Goal: Obtain resource: Obtain resource

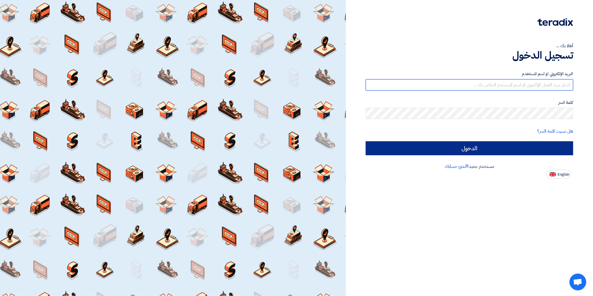
type input "[EMAIL_ADDRESS][DOMAIN_NAME]"
click at [529, 144] on input "الدخول" at bounding box center [469, 148] width 207 height 14
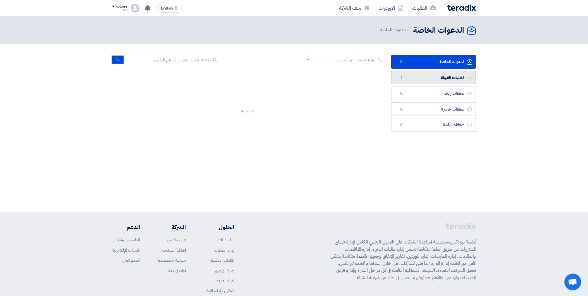
click at [419, 75] on link "الطلبات المقبولة الطلبات المقبولة 2" at bounding box center [434, 78] width 85 height 14
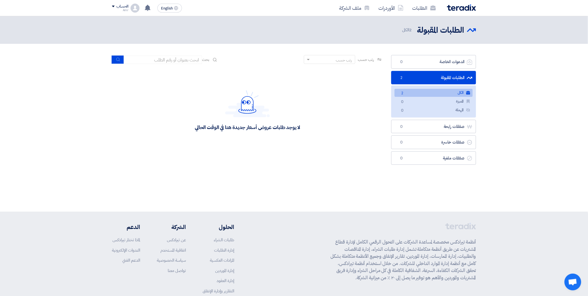
click at [421, 77] on link "الطلبات المقبولة الطلبات المقبولة 2" at bounding box center [434, 78] width 85 height 14
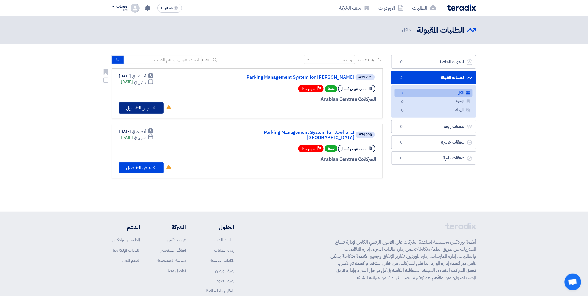
click at [138, 106] on button "Check details عرض التفاصيل" at bounding box center [141, 107] width 45 height 11
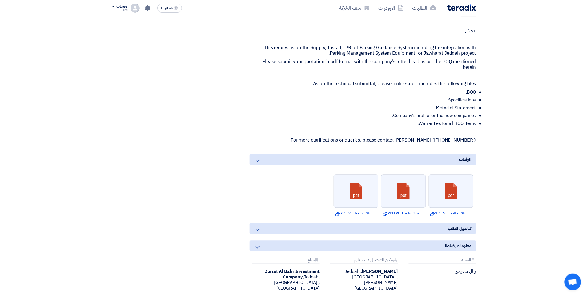
scroll to position [310, 0]
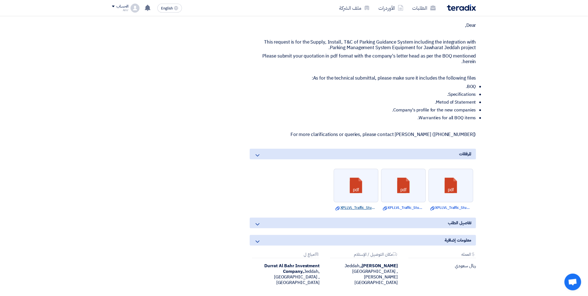
click at [353, 207] on link "Download file XPLLVL_Traffic_StudyModel.pdf" at bounding box center [356, 208] width 41 height 6
click at [409, 207] on link "Download file XPLLVL_Traffic_StudyModel.pdf" at bounding box center [403, 208] width 41 height 6
click at [444, 206] on link "Download file XPLLVL_Traffic_StudyModel.pdf" at bounding box center [451, 208] width 41 height 6
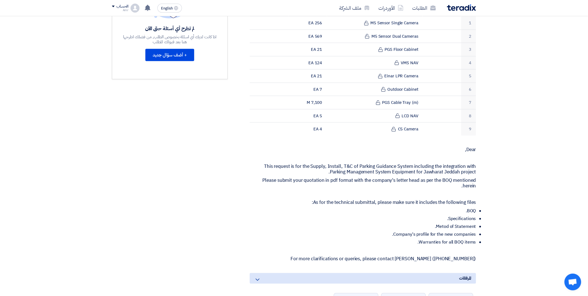
scroll to position [0, 0]
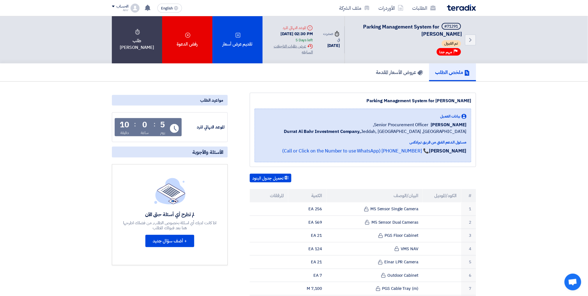
drag, startPoint x: 462, startPoint y: 34, endPoint x: 392, endPoint y: 25, distance: 71.2
click at [392, 25] on div "Back #71291 Parking Management System for Jawharat Jeddah تم القبول Priority مه…" at bounding box center [411, 39] width 132 height 47
drag, startPoint x: 392, startPoint y: 25, endPoint x: 408, endPoint y: 54, distance: 33.1
click at [408, 54] on div "#71291 Parking Management System for Jawharat Jeddah تم القبول Priority مهم جدا" at bounding box center [407, 40] width 111 height 34
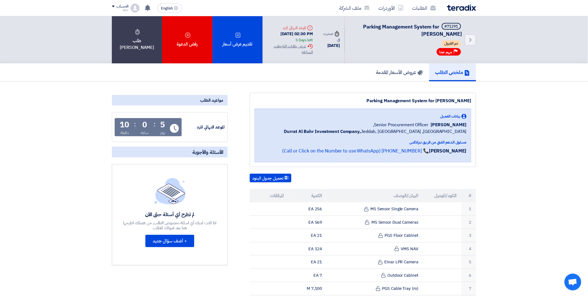
drag, startPoint x: 418, startPoint y: 34, endPoint x: 362, endPoint y: 25, distance: 56.9
click at [362, 25] on h5 "#71291 Parking Management System for Jawharat Jeddah" at bounding box center [407, 30] width 111 height 15
click at [363, 26] on span "Parking Management System for [PERSON_NAME]" at bounding box center [412, 30] width 99 height 15
drag, startPoint x: 363, startPoint y: 26, endPoint x: 402, endPoint y: 32, distance: 39.1
click at [402, 32] on h5 "#71291 Parking Management System for Jawharat Jeddah" at bounding box center [407, 30] width 111 height 15
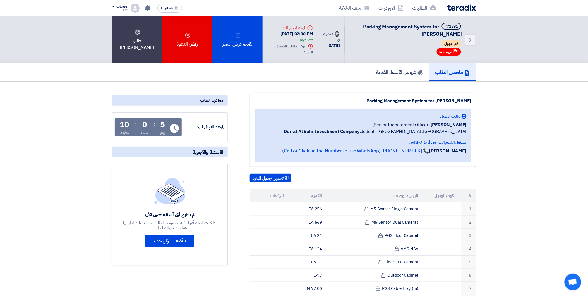
drag, startPoint x: 402, startPoint y: 32, endPoint x: 412, endPoint y: 45, distance: 16.5
click at [412, 45] on div "تم القبول" at bounding box center [407, 44] width 111 height 8
drag, startPoint x: 420, startPoint y: 35, endPoint x: 361, endPoint y: 25, distance: 59.4
click at [361, 25] on h5 "#71291 Parking Management System for Jawharat Jeddah" at bounding box center [407, 30] width 111 height 15
click at [422, 34] on span "Parking Management System for [PERSON_NAME]" at bounding box center [412, 30] width 99 height 15
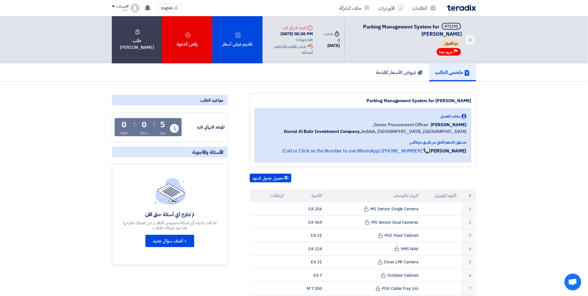
drag, startPoint x: 421, startPoint y: 34, endPoint x: 366, endPoint y: 25, distance: 55.4
click at [366, 25] on h5 "#71291 Parking Management System for Jawharat Jeddah" at bounding box center [407, 30] width 111 height 15
copy span "arking Management System for [PERSON_NAME]"
drag, startPoint x: 275, startPoint y: 34, endPoint x: 288, endPoint y: 35, distance: 13.5
click at [288, 35] on div "[DATE] 02:30 PM 5 Days left" at bounding box center [290, 37] width 46 height 13
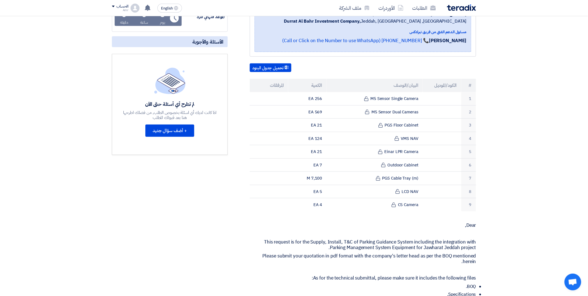
scroll to position [93, 0]
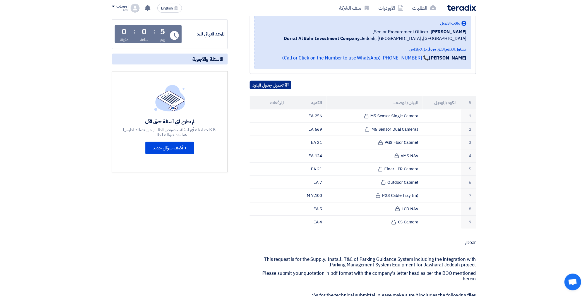
click at [270, 83] on button "تحميل جدول البنود" at bounding box center [271, 85] width 42 height 9
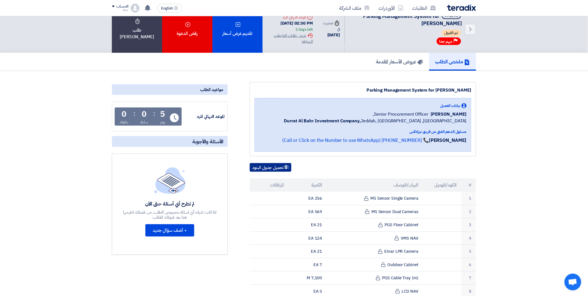
scroll to position [0, 0]
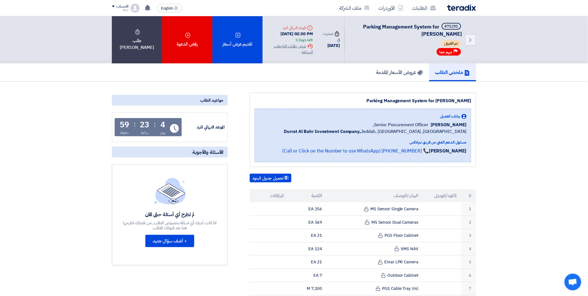
click at [371, 34] on h5 "#71291 Parking Management System for Jawharat Jeddah" at bounding box center [407, 30] width 111 height 15
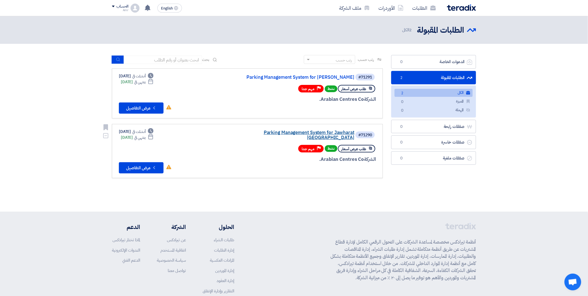
click at [271, 132] on link "Parking Management System for Jawharat [GEOGRAPHIC_DATA]" at bounding box center [299, 135] width 112 height 10
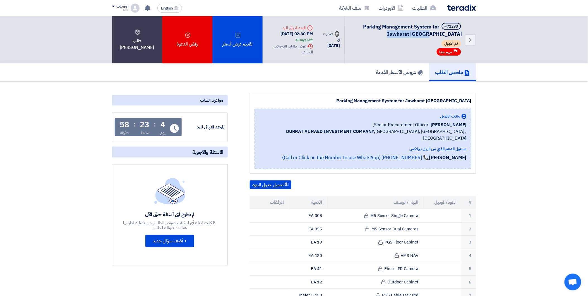
drag, startPoint x: 364, startPoint y: 25, endPoint x: 412, endPoint y: 34, distance: 48.8
click at [412, 34] on h5 "#71290 Parking Management System for Jawharat [GEOGRAPHIC_DATA]" at bounding box center [407, 30] width 111 height 15
click at [286, 183] on use at bounding box center [287, 185] width 4 height 4
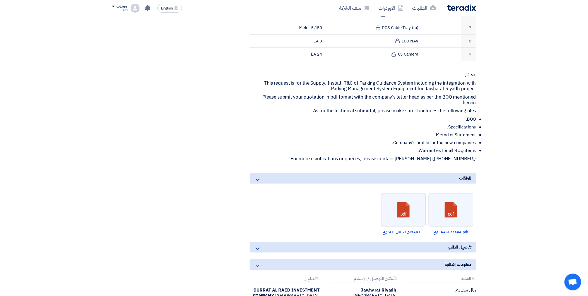
scroll to position [279, 0]
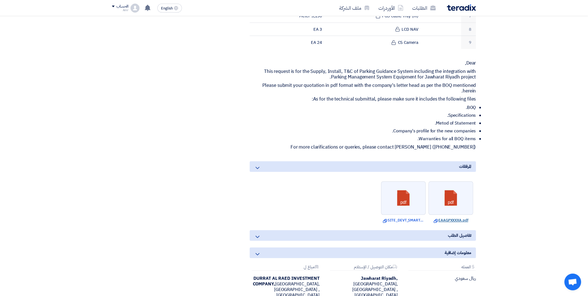
click at [454, 218] on link "Download file EAAGPXXXXA.pdf" at bounding box center [451, 221] width 41 height 6
click at [408, 218] on link "Download file SITE_DEVT_SMART_PARKINGModel.pdf" at bounding box center [403, 221] width 41 height 6
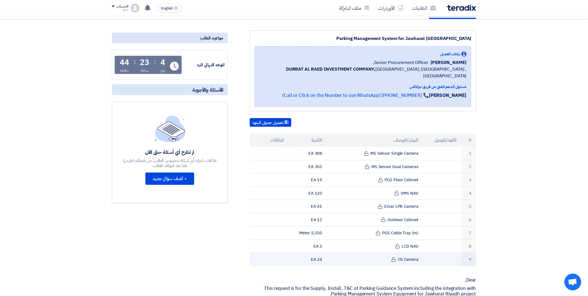
scroll to position [62, 0]
